Goal: Information Seeking & Learning: Learn about a topic

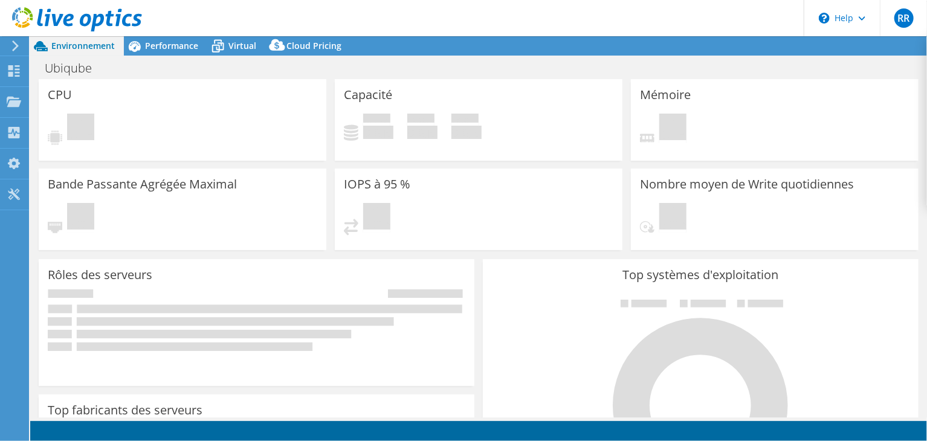
select select "USD"
select select "EUFrankfurt"
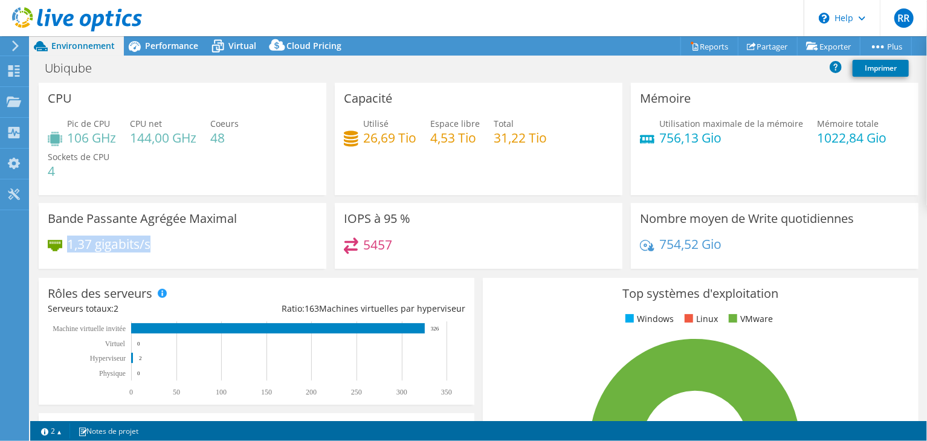
drag, startPoint x: 68, startPoint y: 246, endPoint x: 173, endPoint y: 240, distance: 105.3
click at [173, 240] on div "1,37 gigabits/s" at bounding box center [182, 249] width 269 height 25
drag, startPoint x: 360, startPoint y: 251, endPoint x: 379, endPoint y: 242, distance: 20.8
click at [379, 242] on h4 "5457" at bounding box center [377, 244] width 29 height 13
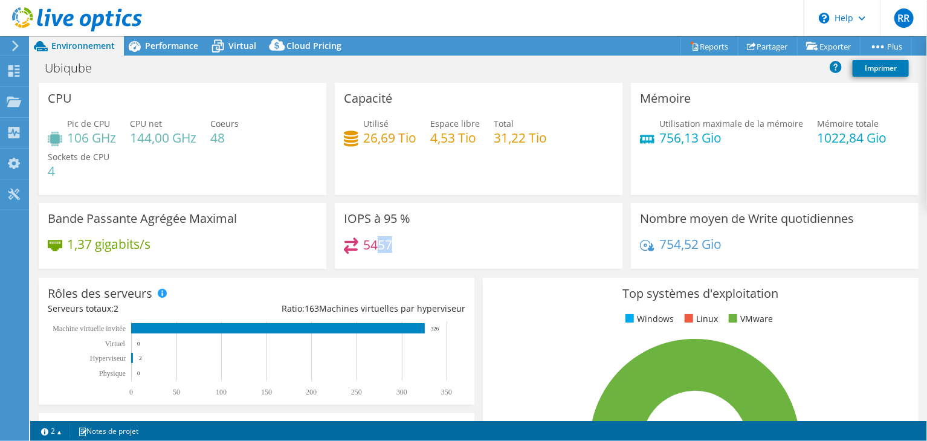
click at [379, 242] on h4 "5457" at bounding box center [377, 244] width 29 height 13
drag, startPoint x: 70, startPoint y: 243, endPoint x: 134, endPoint y: 236, distance: 63.8
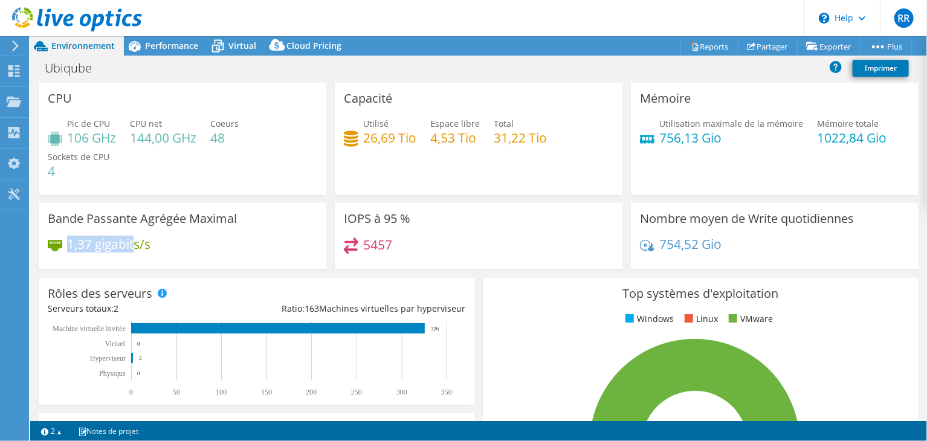
click at [134, 237] on h4 "1,37 gigabits/s" at bounding box center [108, 243] width 83 height 13
click at [382, 248] on h4 "5457" at bounding box center [377, 244] width 29 height 13
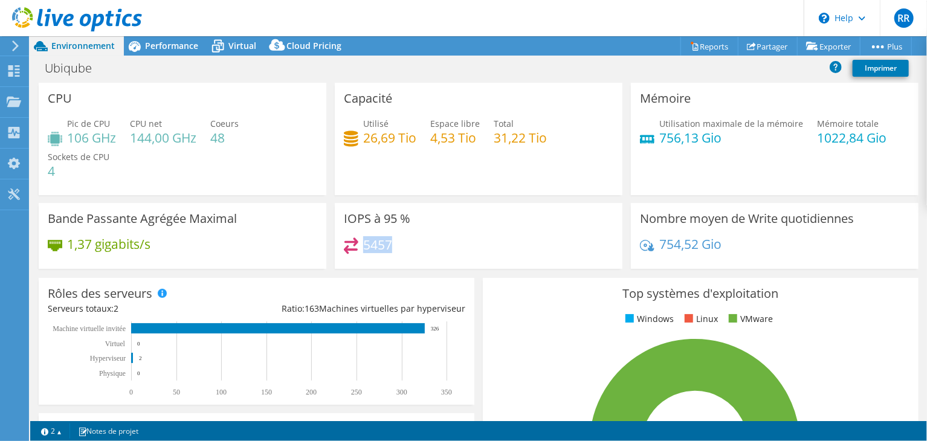
click at [382, 248] on h4 "5457" at bounding box center [377, 244] width 29 height 13
drag, startPoint x: 362, startPoint y: 140, endPoint x: 413, endPoint y: 135, distance: 51.0
click at [413, 135] on h4 "26,69 Tio" at bounding box center [389, 137] width 53 height 13
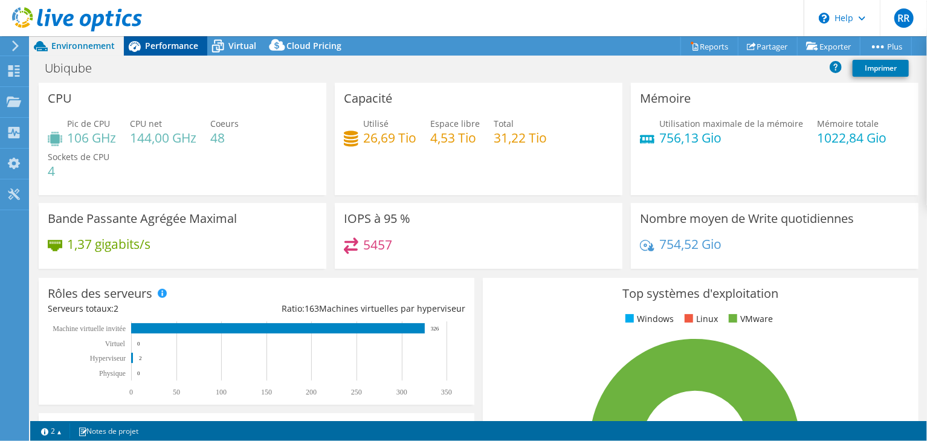
click at [187, 48] on span "Performance" at bounding box center [171, 45] width 53 height 11
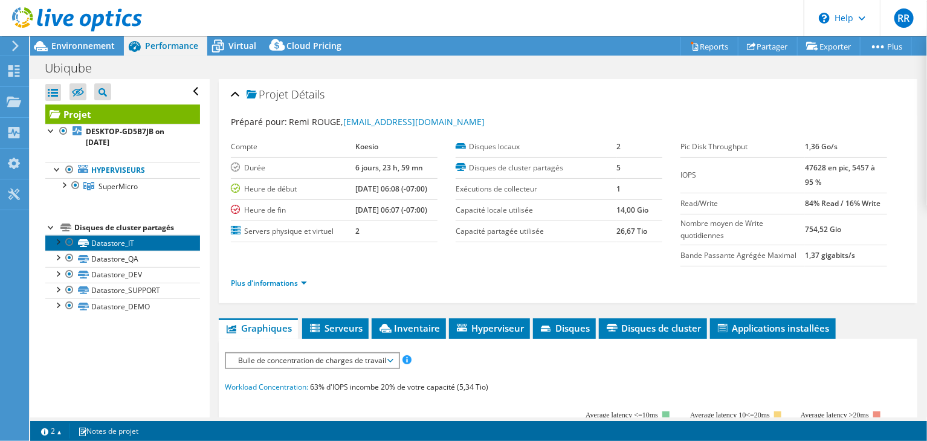
click at [118, 237] on link "Datastore_IT" at bounding box center [122, 243] width 155 height 16
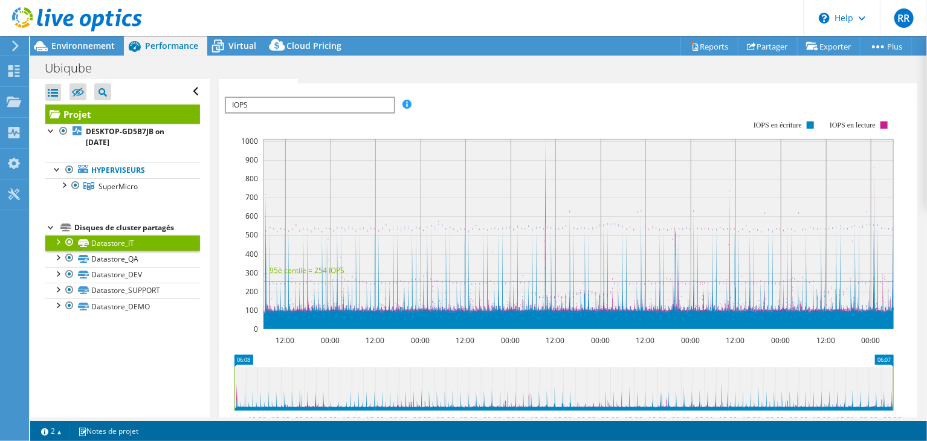
scroll to position [294, 0]
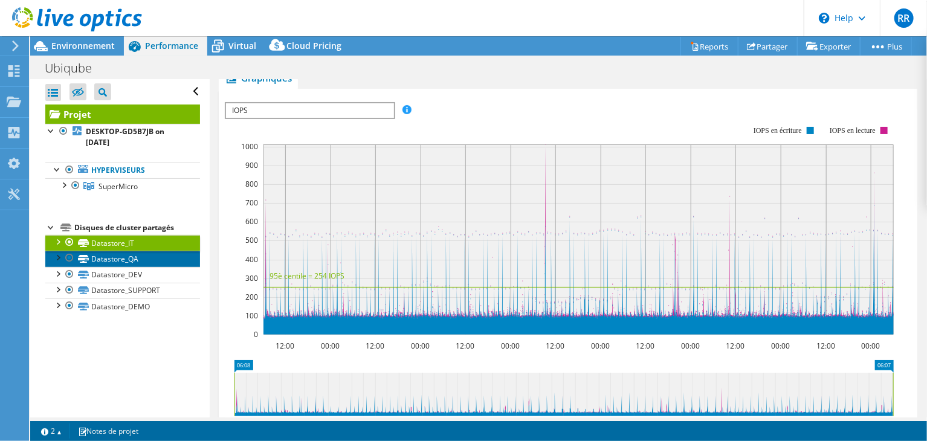
click at [105, 258] on link "Datastore_QA" at bounding box center [122, 259] width 155 height 16
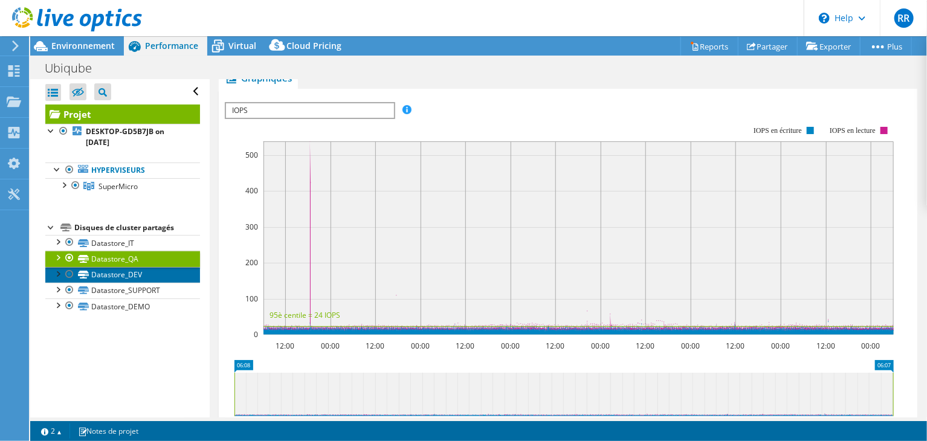
click at [134, 274] on link "Datastore_DEV" at bounding box center [122, 275] width 155 height 16
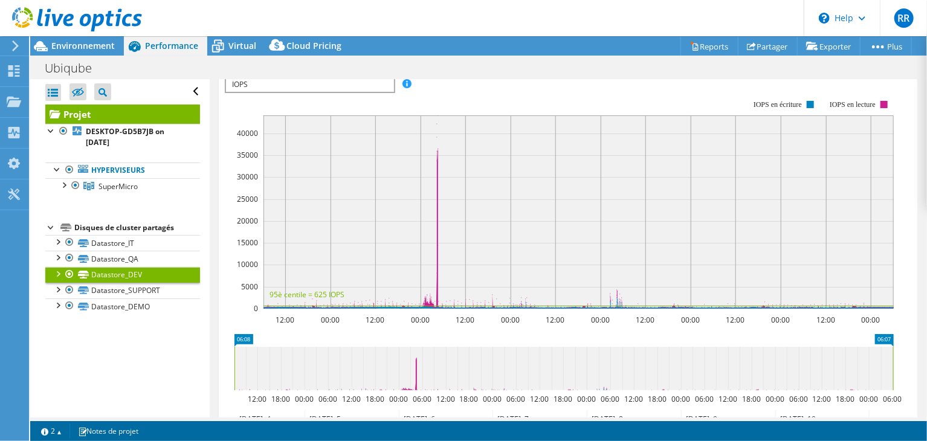
scroll to position [319, 0]
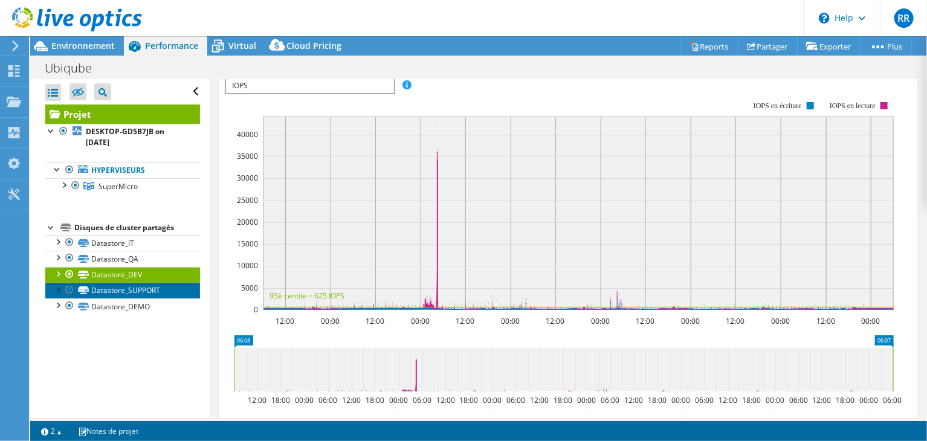
click at [144, 289] on link "Datastore_SUPPORT" at bounding box center [122, 291] width 155 height 16
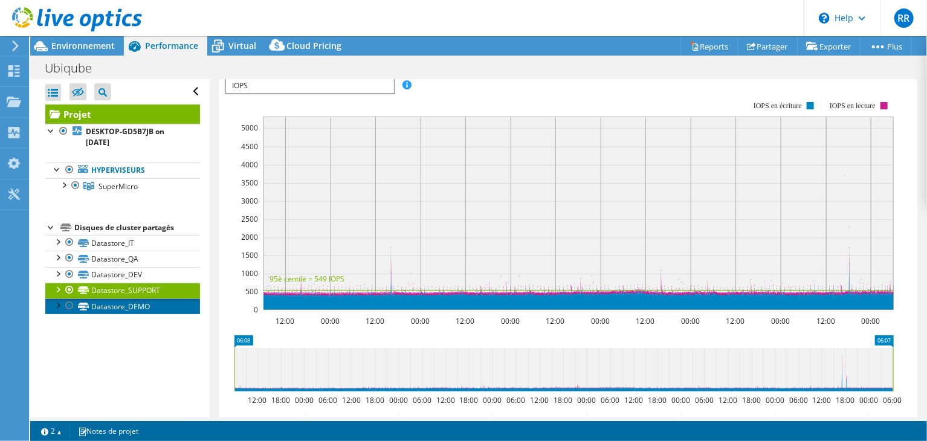
click at [134, 305] on link "Datastore_DEMO" at bounding box center [122, 306] width 155 height 16
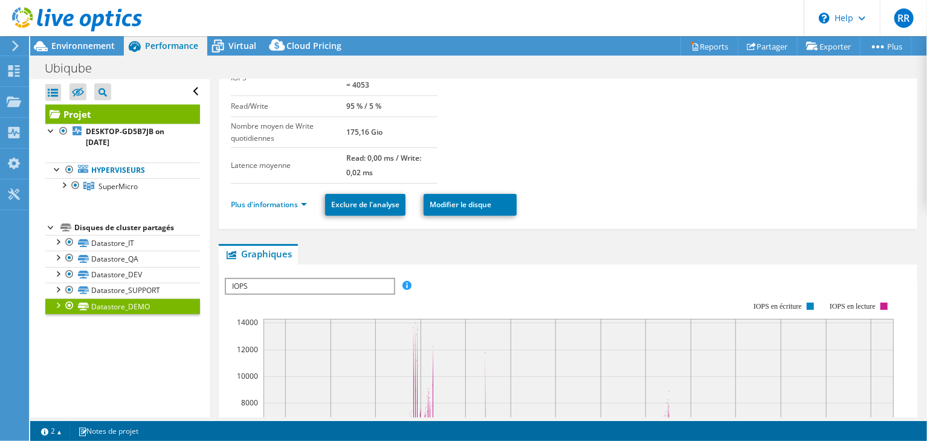
scroll to position [20, 0]
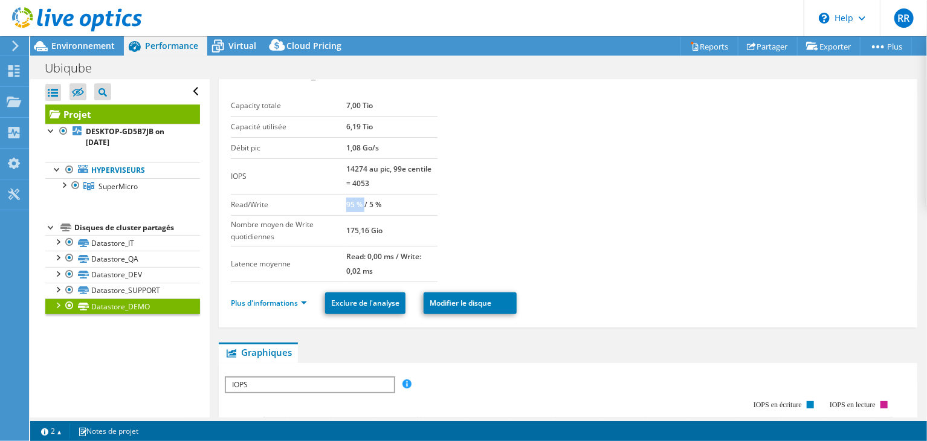
drag, startPoint x: 347, startPoint y: 204, endPoint x: 365, endPoint y: 204, distance: 17.5
click at [365, 204] on b "95 % / 5 %" at bounding box center [363, 204] width 35 height 10
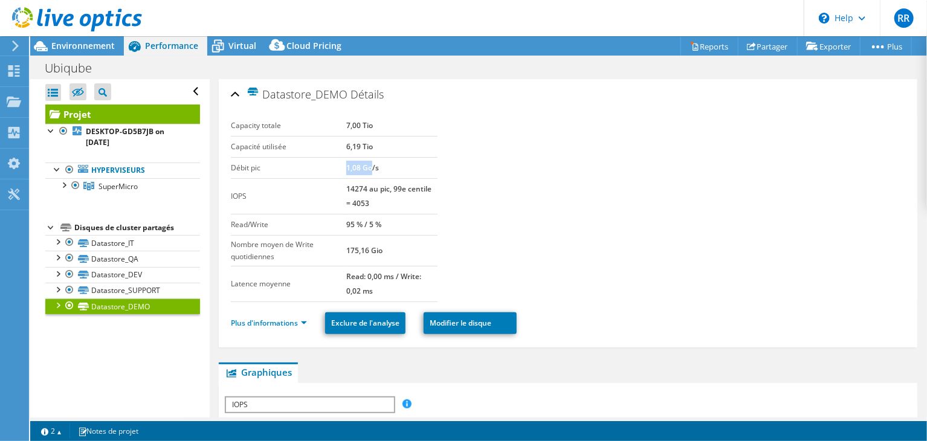
drag, startPoint x: 346, startPoint y: 166, endPoint x: 373, endPoint y: 166, distance: 27.2
click at [373, 166] on b "1,08 Go/s" at bounding box center [362, 168] width 33 height 10
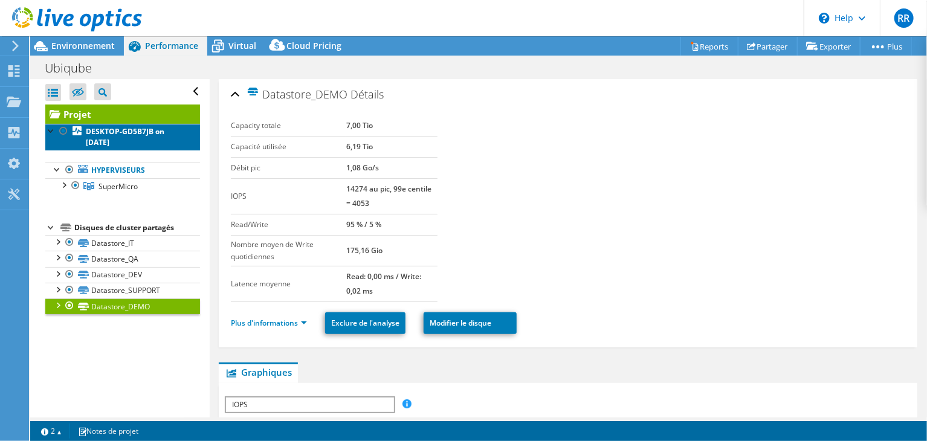
click at [103, 141] on b "DESKTOP-GD5B7JB on [DATE]" at bounding box center [125, 136] width 79 height 21
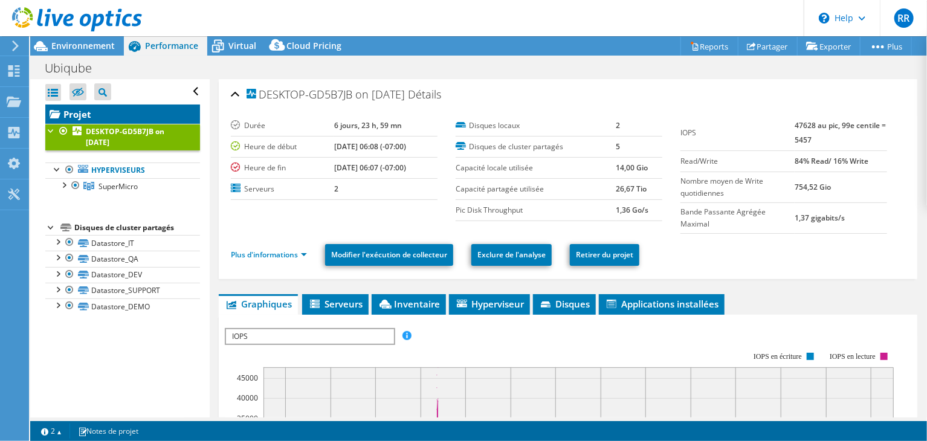
click at [83, 111] on link "Projet" at bounding box center [122, 114] width 155 height 19
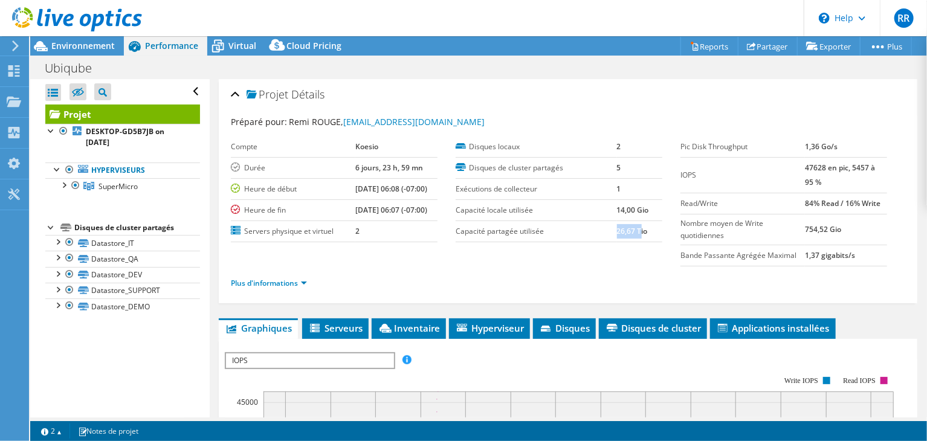
drag, startPoint x: 611, startPoint y: 231, endPoint x: 635, endPoint y: 231, distance: 24.2
click at [635, 231] on b "26,67 Tio" at bounding box center [632, 231] width 31 height 10
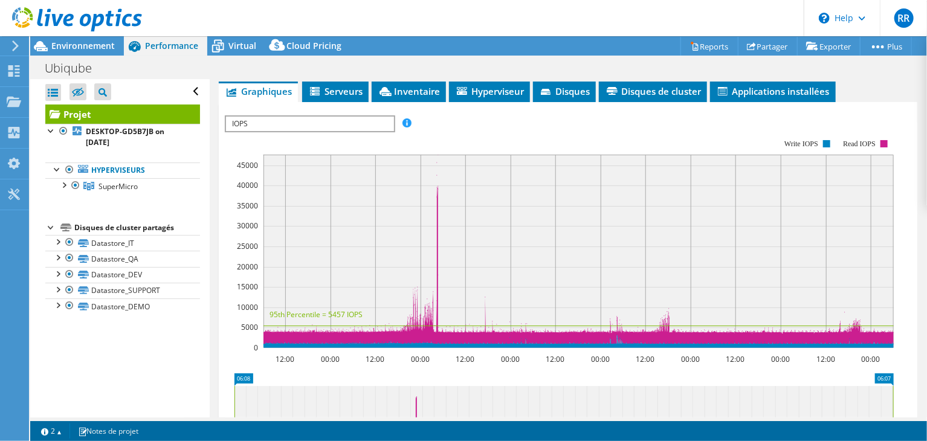
scroll to position [267, 0]
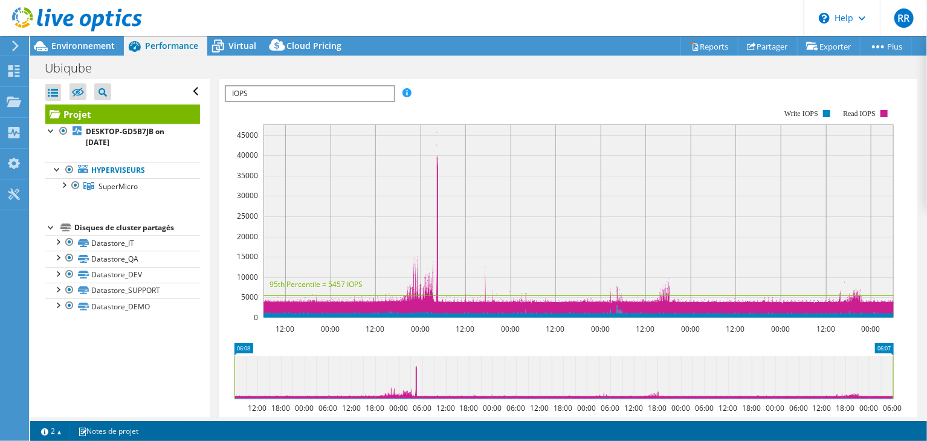
click at [456, 202] on rect at bounding box center [578, 220] width 630 height 193
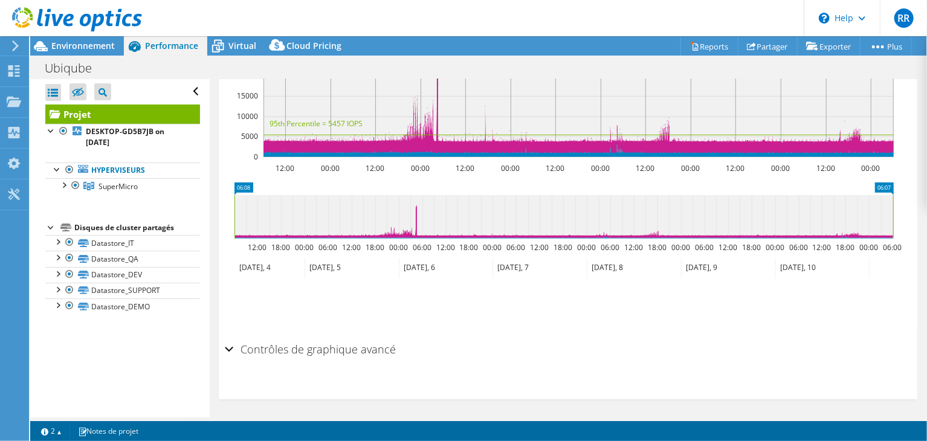
scroll to position [0, 0]
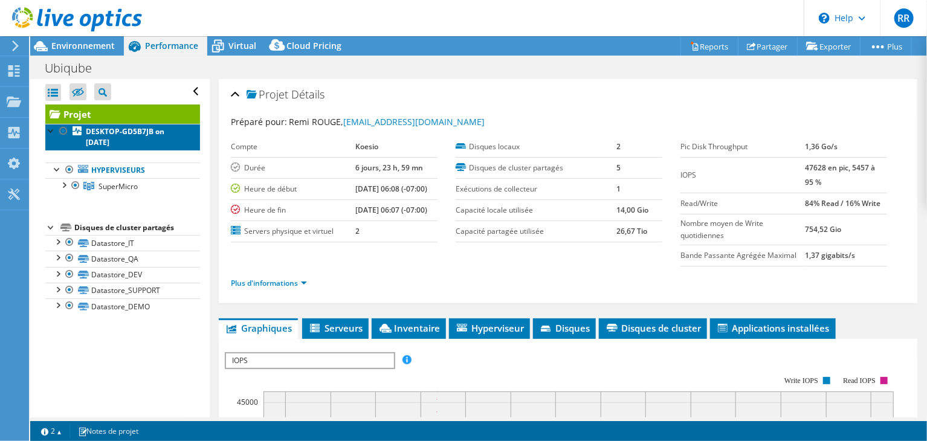
click at [103, 140] on b "DESKTOP-GD5B7JB on [DATE]" at bounding box center [125, 136] width 79 height 21
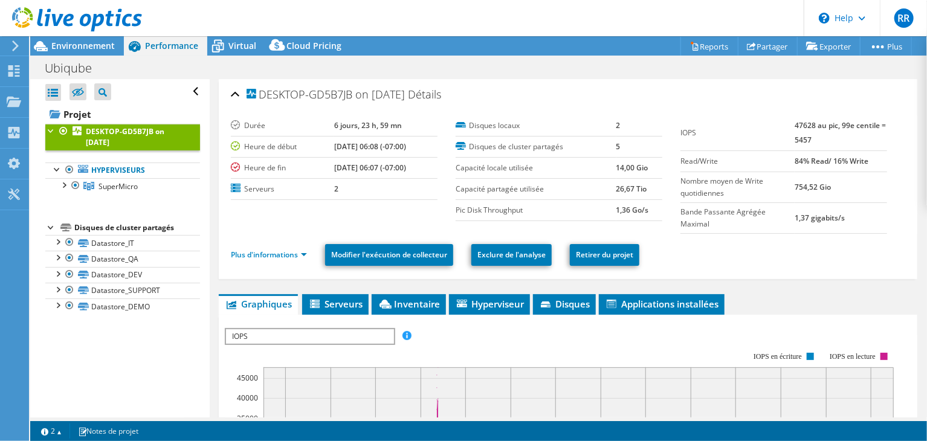
click at [809, 217] on b "1,37 gigabits/s" at bounding box center [819, 218] width 50 height 10
copy section "1,37 gigabits/s"
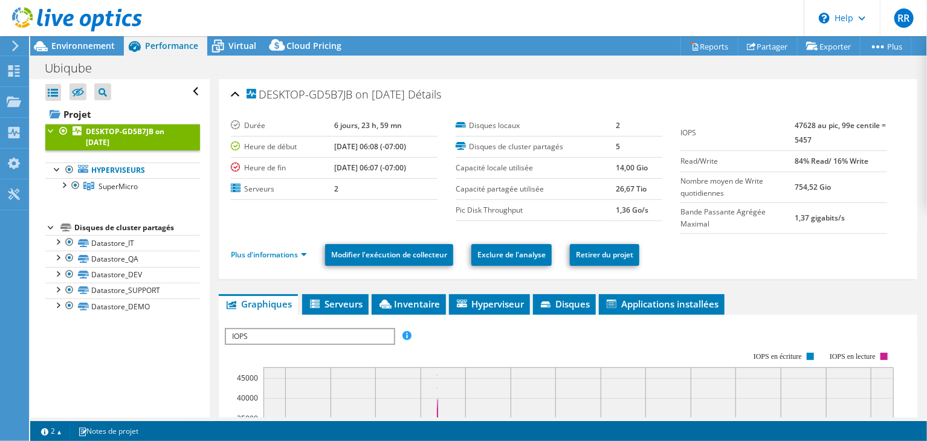
click at [620, 210] on b "1,36 Go/s" at bounding box center [632, 210] width 33 height 10
click at [606, 212] on label "Pic Disk Throughput" at bounding box center [536, 210] width 161 height 12
drag, startPoint x: 606, startPoint y: 212, endPoint x: 646, endPoint y: 215, distance: 40.0
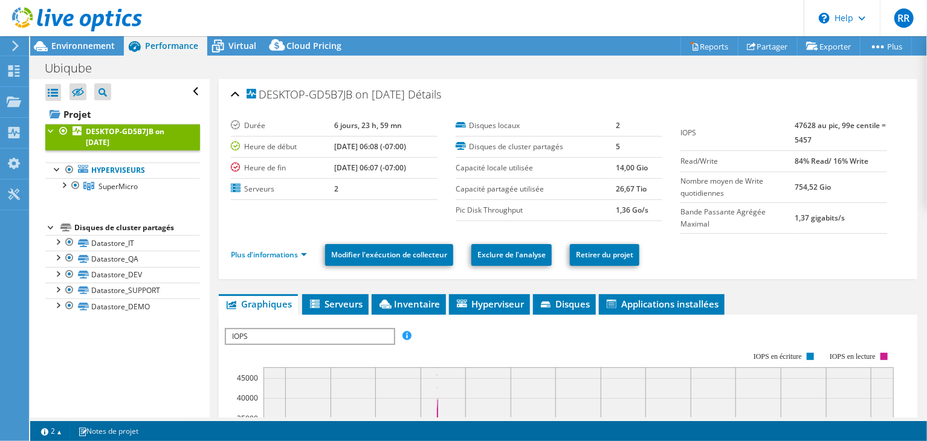
click at [646, 215] on tr "Pic Disk Throughput 1,36 Go/s" at bounding box center [559, 209] width 207 height 21
click at [692, 212] on label "Bande Passante Agrégée Maximal" at bounding box center [737, 218] width 114 height 24
drag, startPoint x: 692, startPoint y: 212, endPoint x: 716, endPoint y: 221, distance: 25.0
click at [716, 221] on label "Bande Passante Agrégée Maximal" at bounding box center [737, 218] width 114 height 24
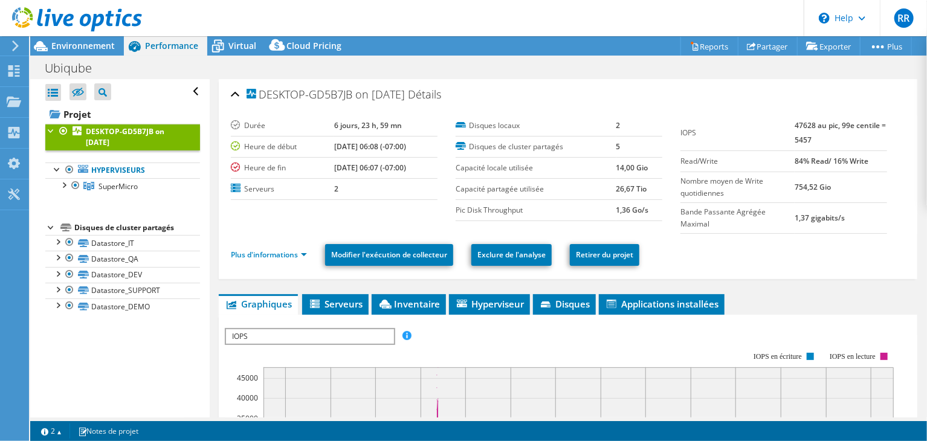
click at [797, 123] on b "47628 au pic, 99e centile = 5457" at bounding box center [839, 132] width 91 height 25
click at [801, 124] on b "47628 au pic, 99e centile = 5457" at bounding box center [839, 132] width 91 height 25
click at [622, 207] on b "1,36 Go/s" at bounding box center [632, 210] width 33 height 10
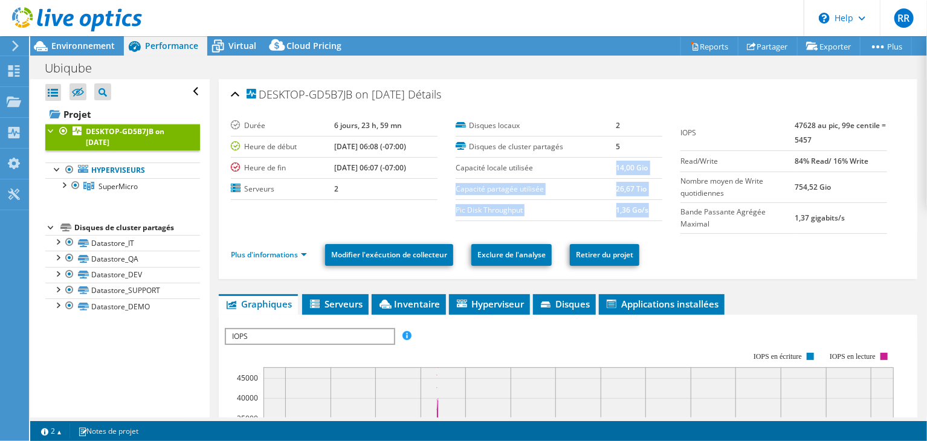
drag, startPoint x: 622, startPoint y: 207, endPoint x: 622, endPoint y: 161, distance: 45.3
click at [622, 161] on tbody "Disques locaux 2 Disques de cluster partagés 5 Capacité locale utilisée 14,00 G…" at bounding box center [559, 168] width 207 height 106
click at [622, 163] on b "14,00 Gio" at bounding box center [632, 168] width 32 height 10
drag, startPoint x: 611, startPoint y: 165, endPoint x: 648, endPoint y: 166, distance: 36.9
click at [648, 166] on td "14,00 Gio" at bounding box center [639, 167] width 46 height 21
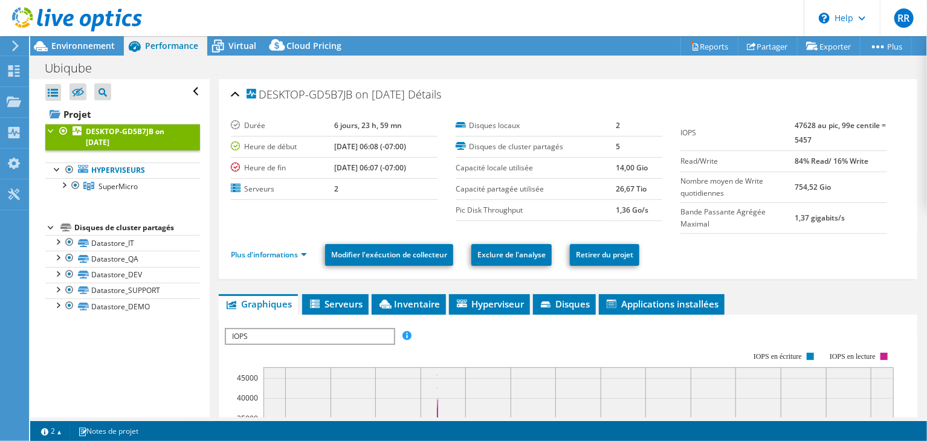
click at [648, 166] on td "14,00 Gio" at bounding box center [639, 167] width 46 height 21
click at [616, 188] on b "26,67 Tio" at bounding box center [631, 189] width 31 height 10
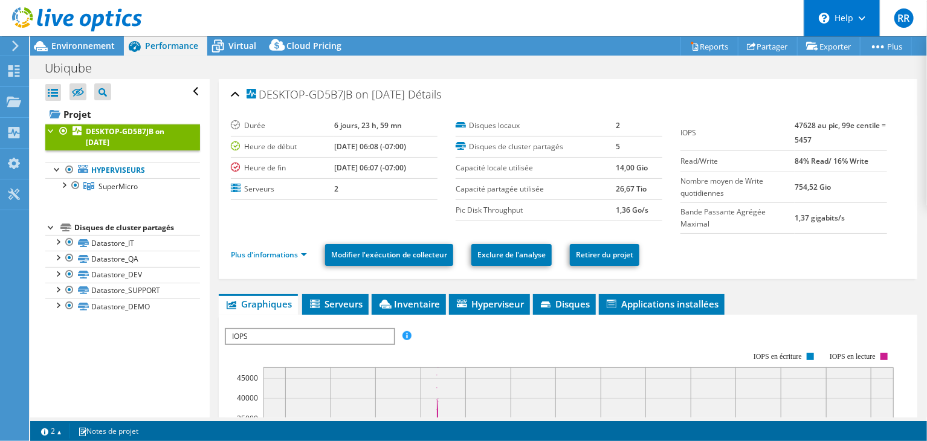
click at [859, 10] on div "\n Help" at bounding box center [842, 18] width 76 height 36
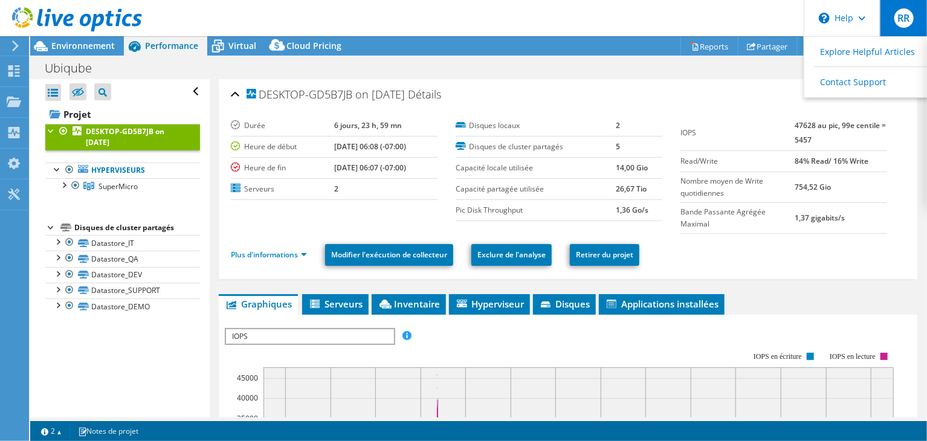
click at [892, 29] on div "RR" at bounding box center [903, 18] width 47 height 36
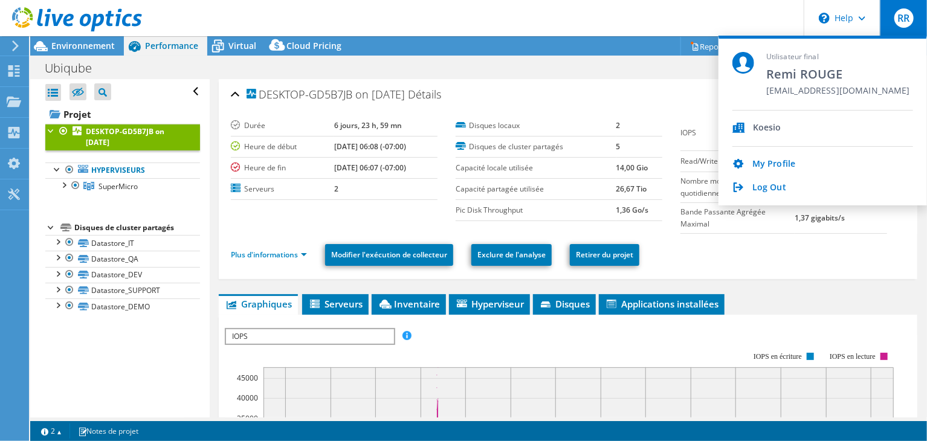
click at [778, 176] on div "My Profile Log Out" at bounding box center [822, 170] width 181 height 47
click at [765, 185] on link "Log Out" at bounding box center [769, 187] width 34 height 11
